Goal: Find specific page/section: Find specific page/section

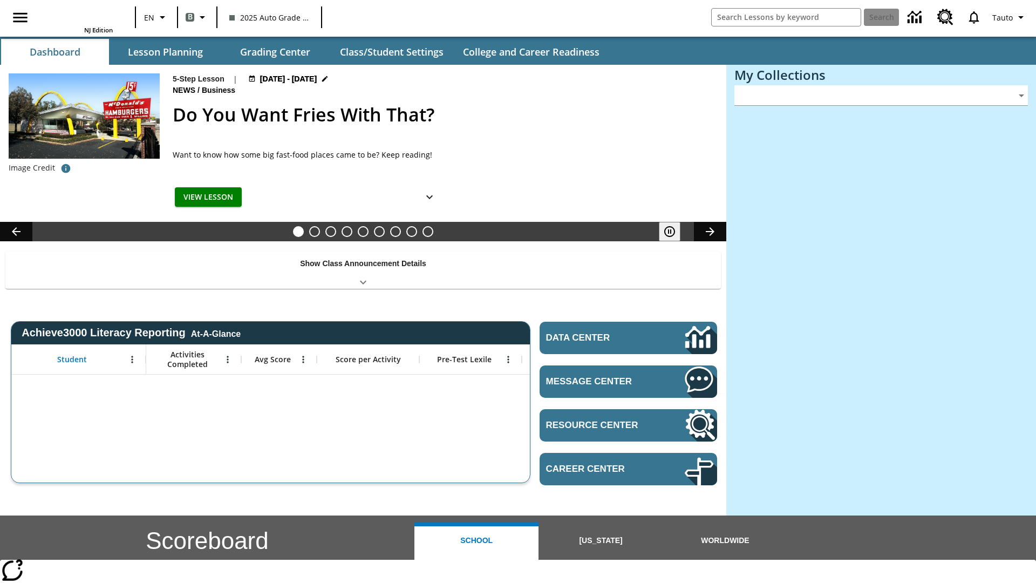
type input "-1"
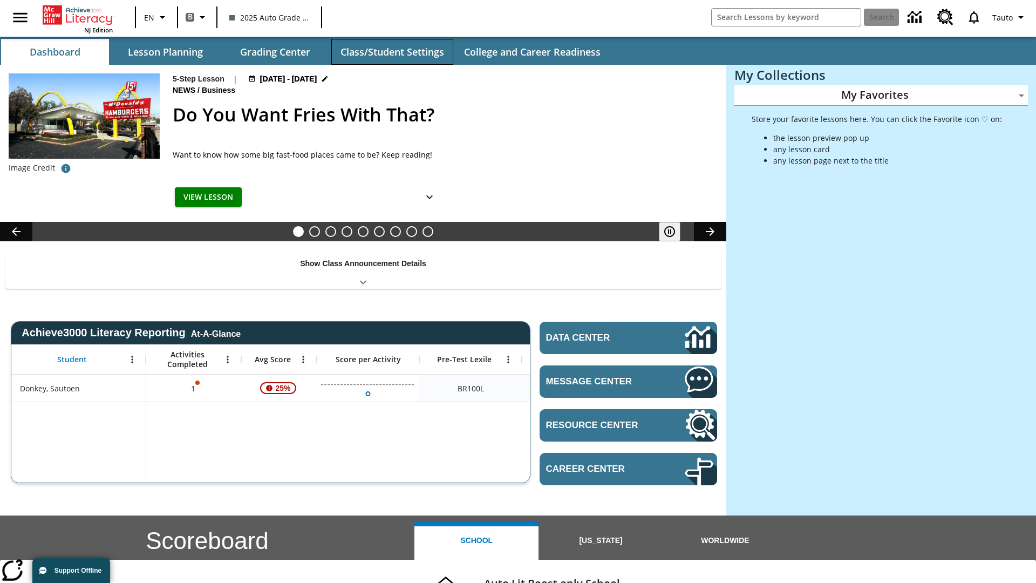
click at [392, 52] on button "Class/Student Settings" at bounding box center [392, 52] width 122 height 26
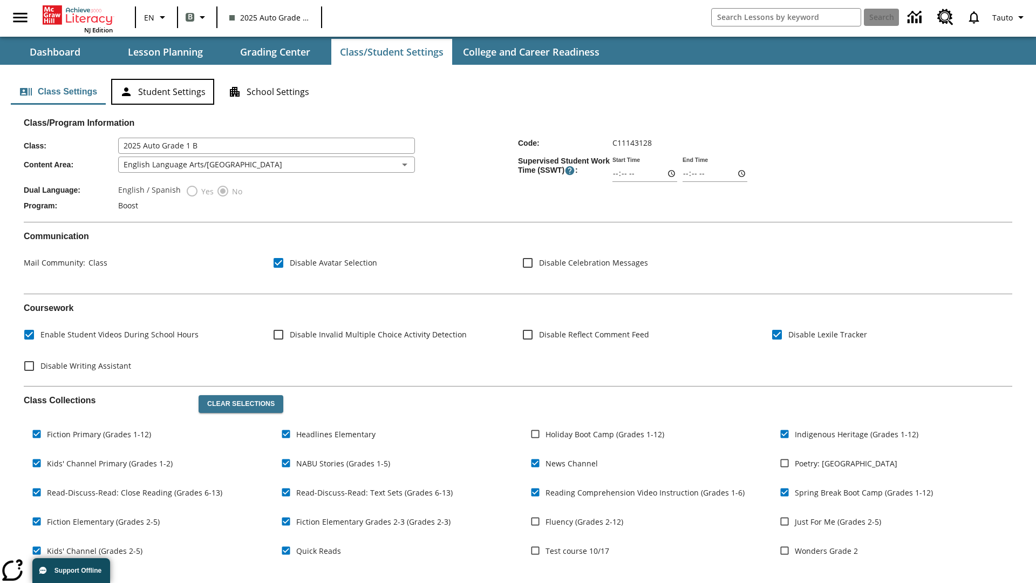
click at [162, 92] on button "Student Settings" at bounding box center [162, 92] width 103 height 26
